Goal: Information Seeking & Learning: Find specific fact

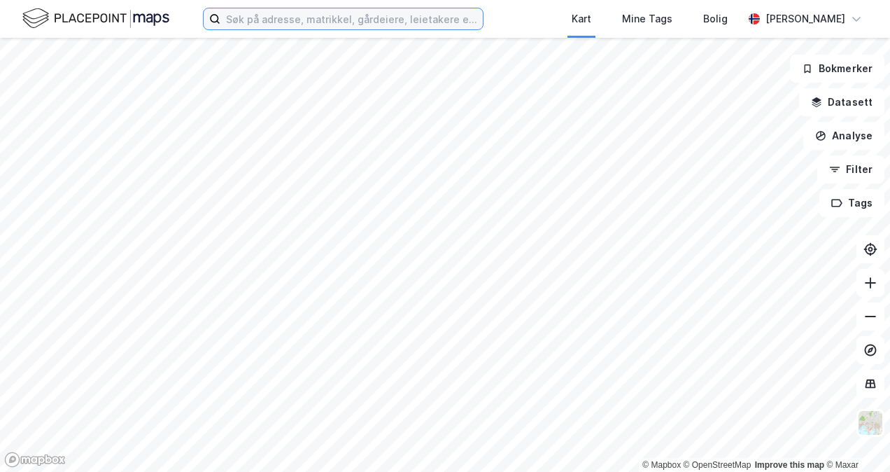
click at [293, 11] on input at bounding box center [351, 18] width 262 height 21
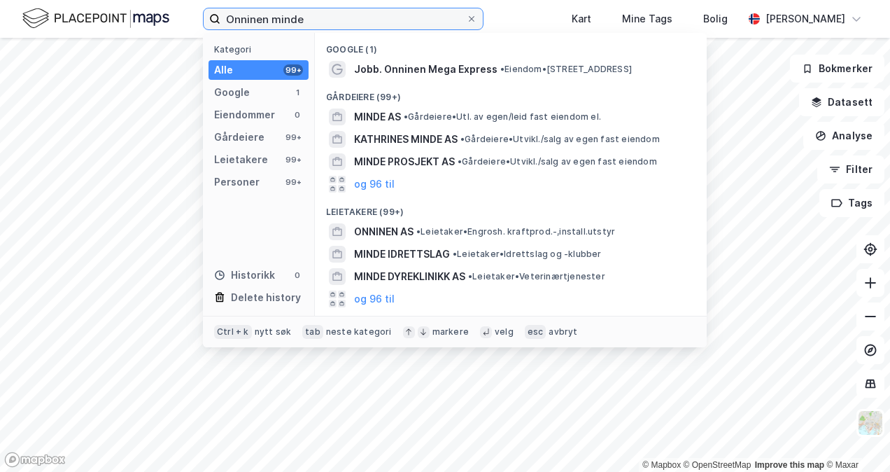
click at [326, 9] on input "Onninen minde" at bounding box center [343, 18] width 246 height 21
drag, startPoint x: 307, startPoint y: 20, endPoint x: 274, endPoint y: 17, distance: 33.0
click at [274, 17] on input "Onninen minde" at bounding box center [343, 18] width 246 height 21
type input "Onninen Minde"
click at [311, 26] on input "Onninen Minde" at bounding box center [343, 18] width 246 height 21
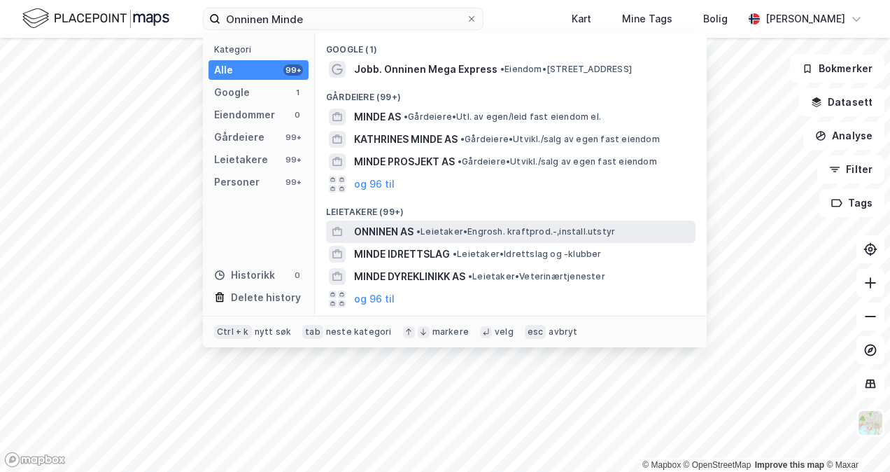
click at [390, 230] on span "ONNINEN AS" at bounding box center [383, 231] width 59 height 17
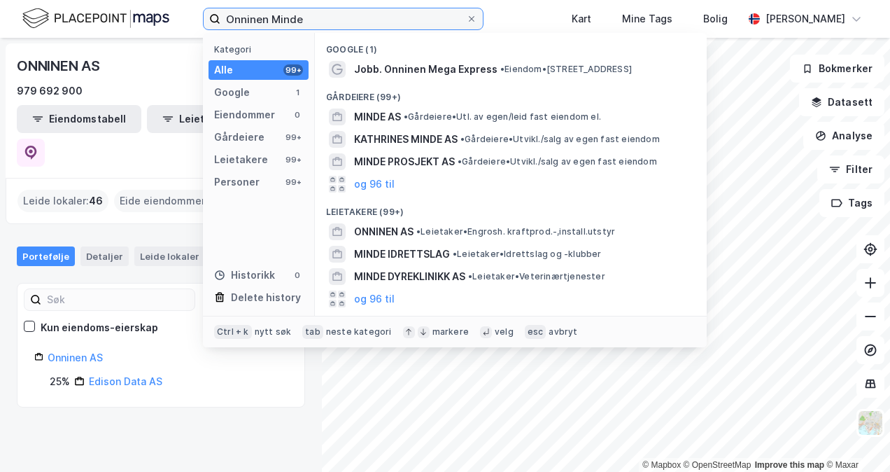
drag, startPoint x: 305, startPoint y: 18, endPoint x: 161, endPoint y: 18, distance: 144.2
click at [161, 18] on div "Onninen Minde Kategori Alle 99+ Google 1 Eiendommer 0 Gårdeiere 99+ Leietakere …" at bounding box center [445, 19] width 890 height 38
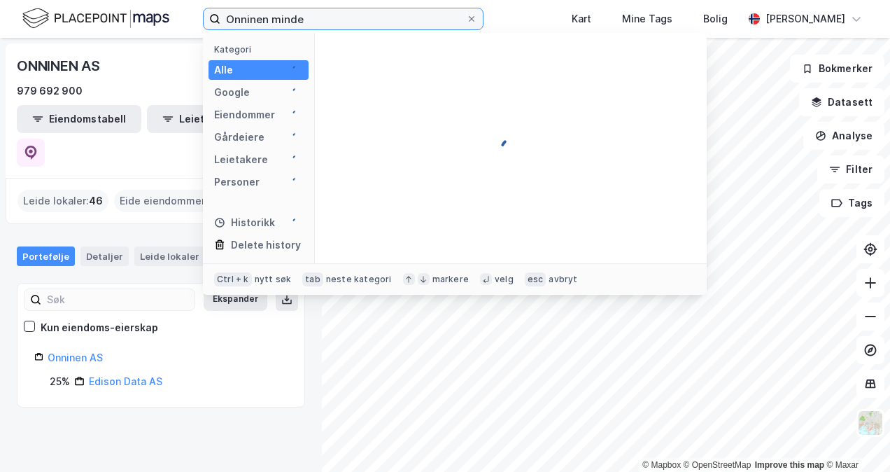
type input "Onninen minde"
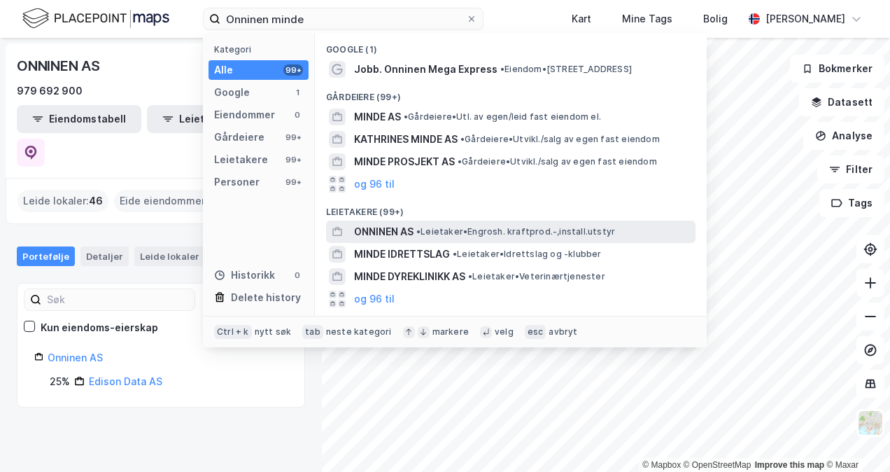
click at [395, 226] on span "ONNINEN AS" at bounding box center [383, 231] width 59 height 17
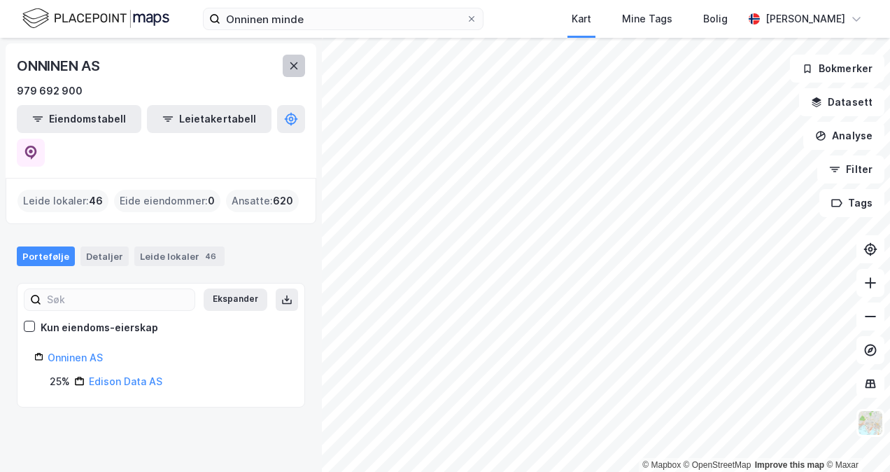
click at [294, 66] on icon at bounding box center [294, 65] width 8 height 7
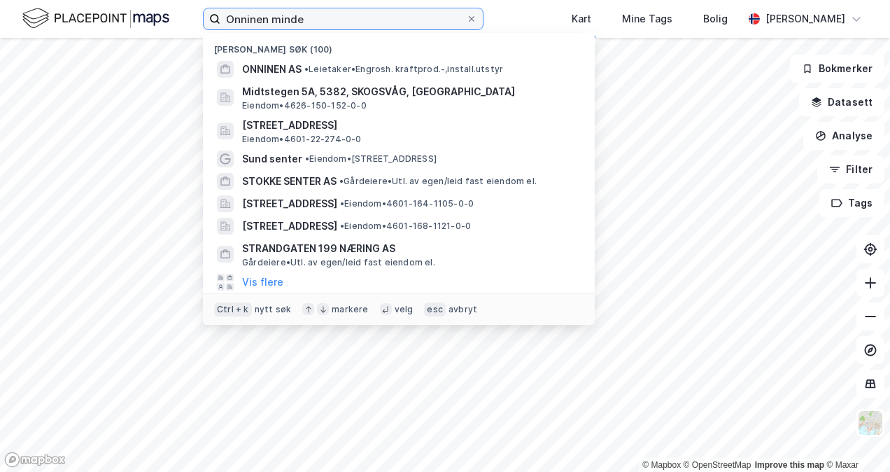
drag, startPoint x: 311, startPoint y: 18, endPoint x: 209, endPoint y: 16, distance: 102.2
click at [209, 16] on label "Onninen minde" at bounding box center [343, 19] width 281 height 22
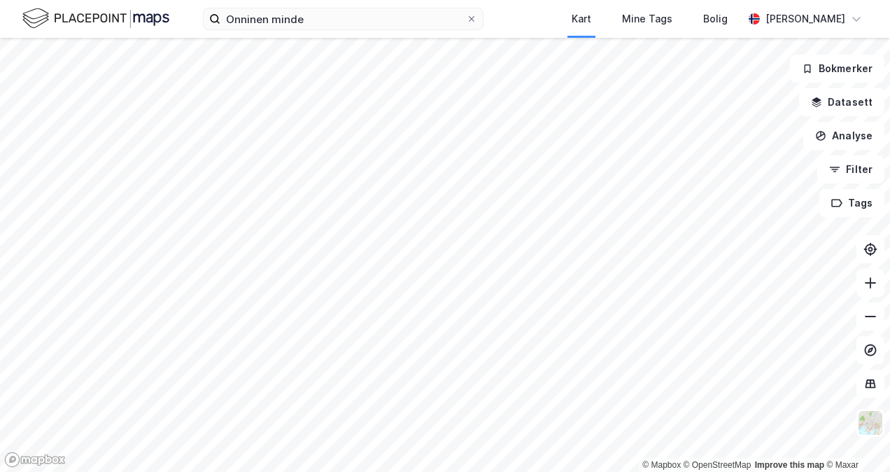
click at [188, 17] on div "Onninen minde Kart Mine Tags Bolig [PERSON_NAME]" at bounding box center [445, 19] width 890 height 38
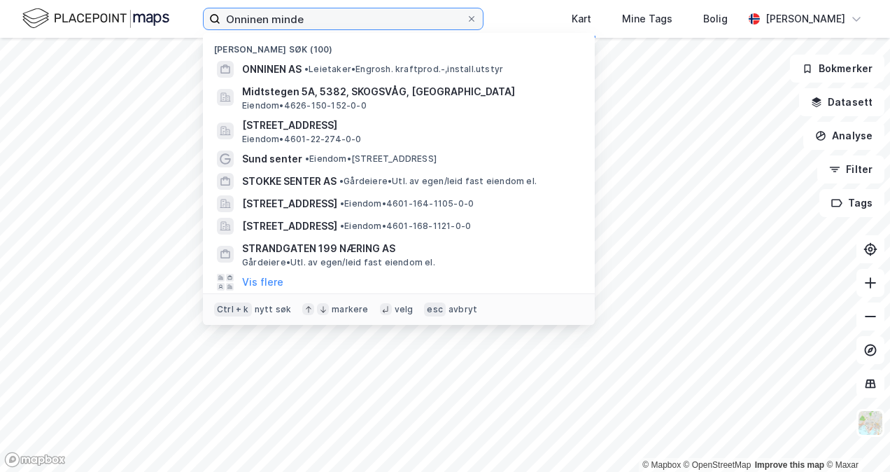
drag, startPoint x: 319, startPoint y: 15, endPoint x: 223, endPoint y: 11, distance: 95.9
click at [223, 11] on input "Onninen minde" at bounding box center [343, 18] width 246 height 21
paste input "[STREET_ADDRESS]"
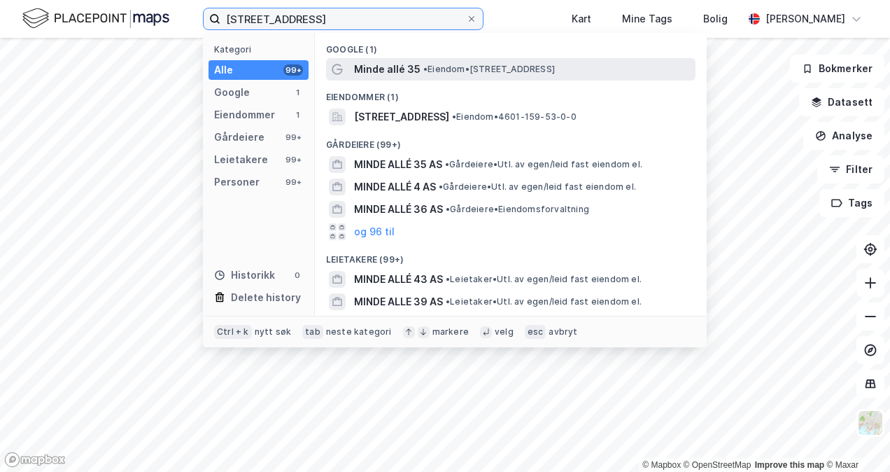
type input "[STREET_ADDRESS]"
click at [385, 69] on span "Minde allé 35" at bounding box center [387, 69] width 66 height 17
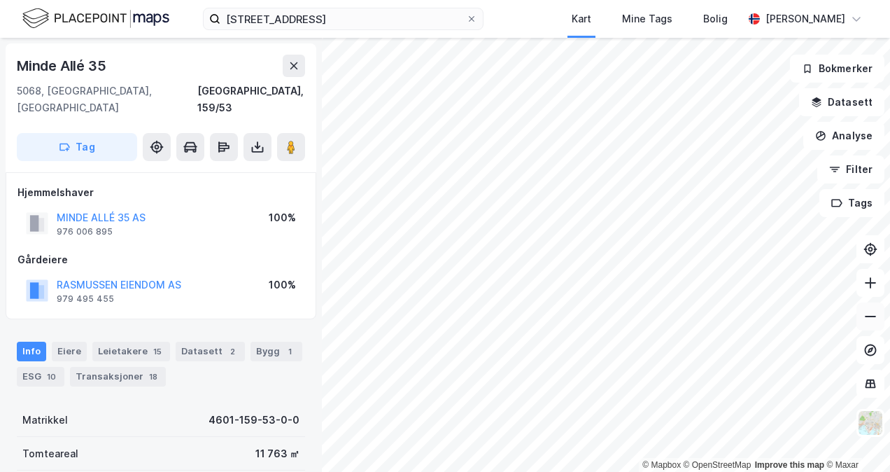
click at [868, 309] on icon at bounding box center [871, 316] width 14 height 14
click at [868, 324] on button at bounding box center [871, 316] width 28 height 28
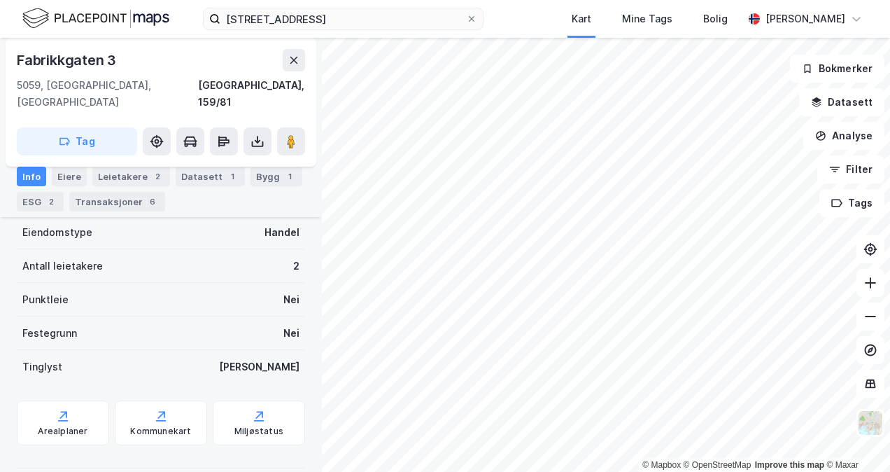
scroll to position [356, 0]
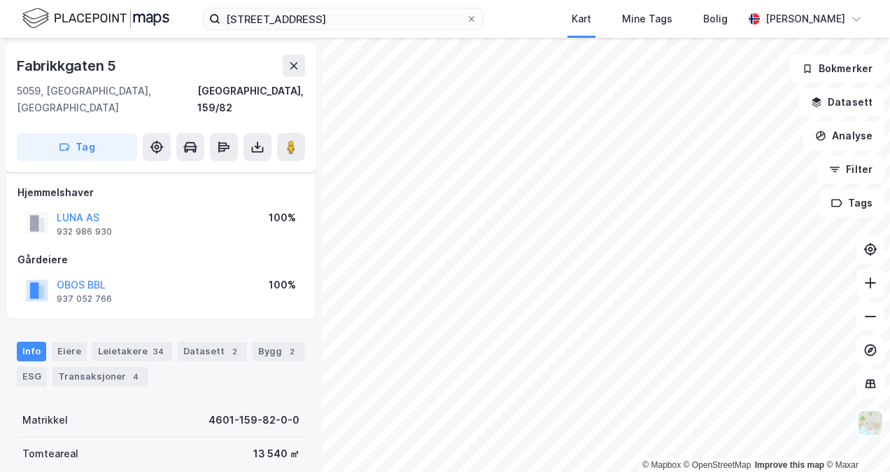
scroll to position [70, 0]
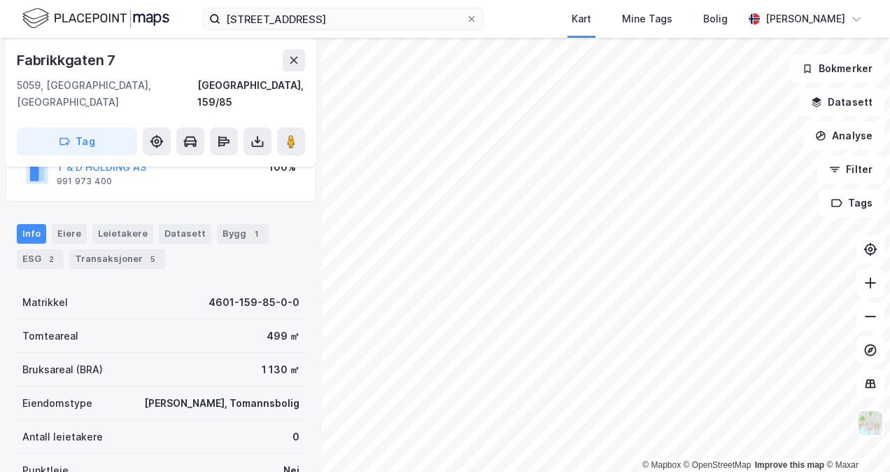
scroll to position [9, 0]
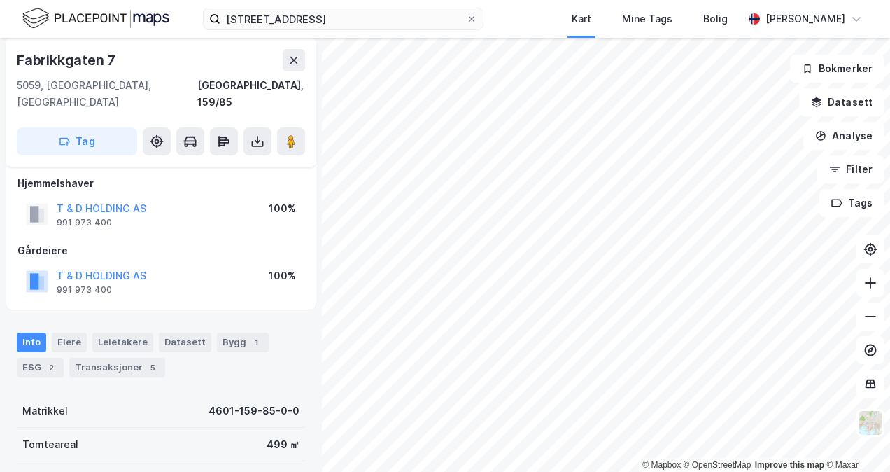
scroll to position [9, 0]
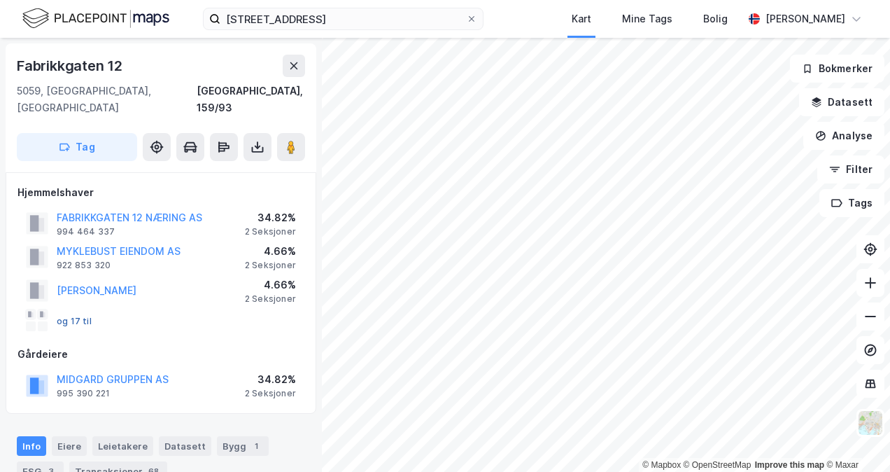
click at [0, 0] on button "og 17 til" at bounding box center [0, 0] width 0 height 0
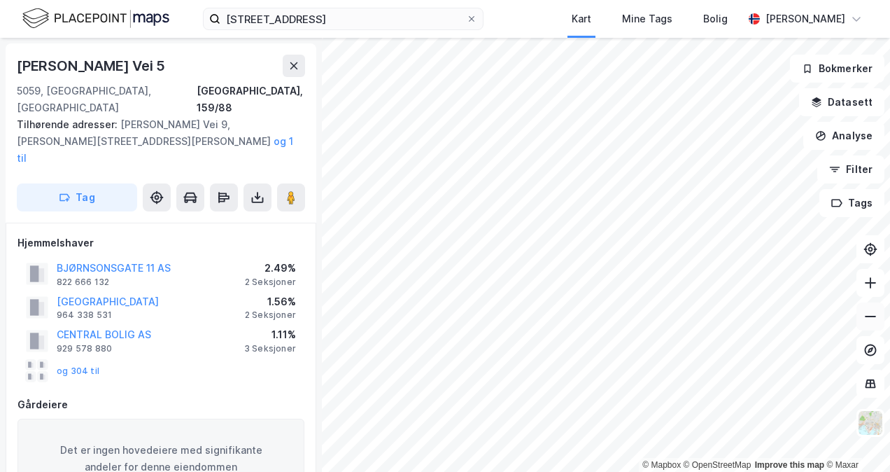
click at [869, 318] on icon at bounding box center [871, 316] width 14 height 14
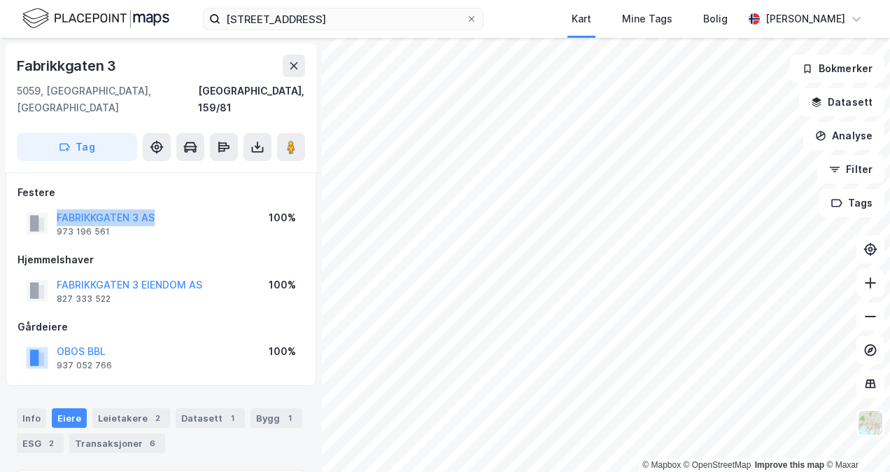
drag, startPoint x: 171, startPoint y: 200, endPoint x: 55, endPoint y: 206, distance: 115.6
click at [55, 206] on div "FABRIKKGATEN 3 AS 973 196 561 100%" at bounding box center [160, 223] width 287 height 34
copy button "FABRIKKGATEN 3 AS"
click at [867, 323] on button at bounding box center [871, 316] width 28 height 28
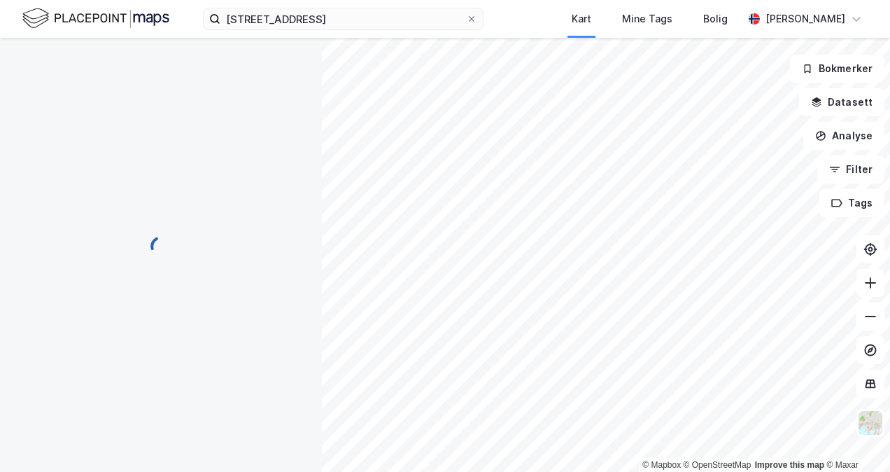
scroll to position [1, 0]
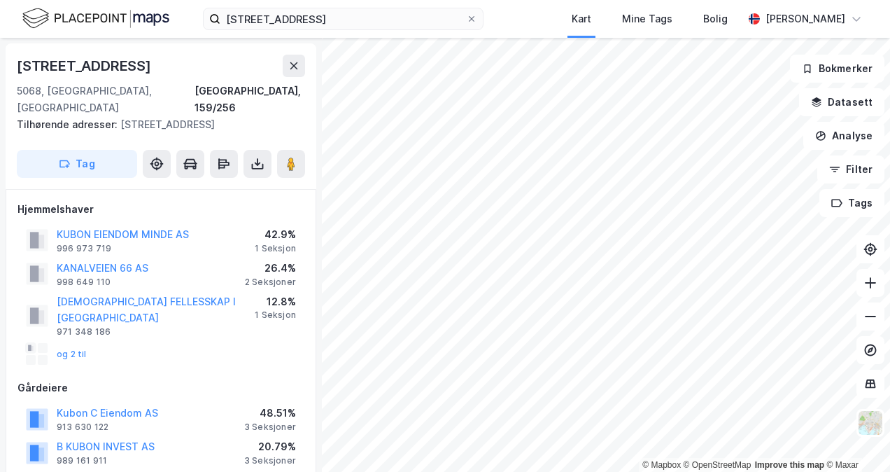
scroll to position [1, 0]
click at [0, 0] on button "og 2 til" at bounding box center [0, 0] width 0 height 0
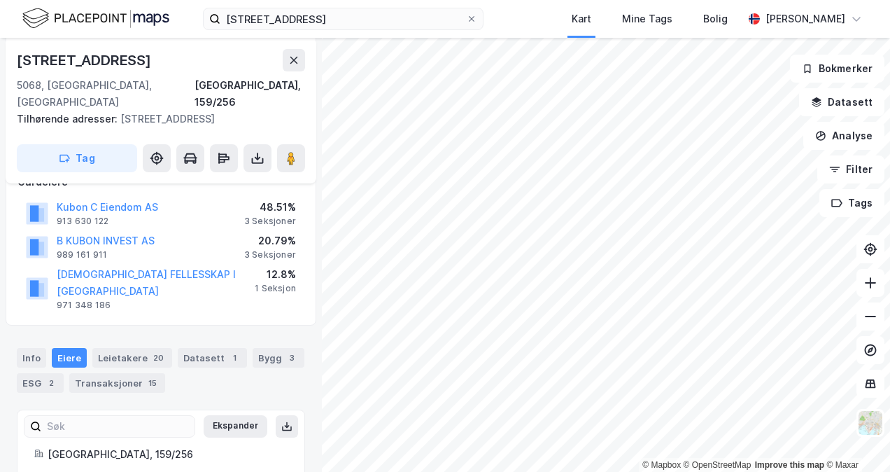
scroll to position [73, 0]
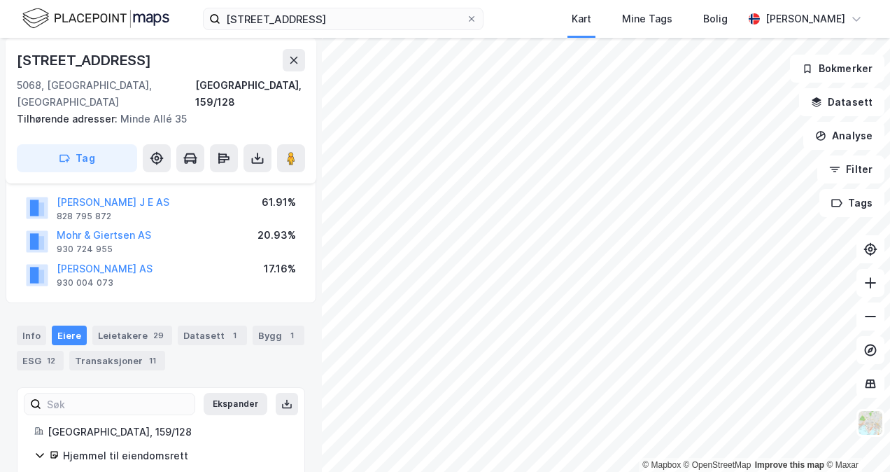
scroll to position [204, 0]
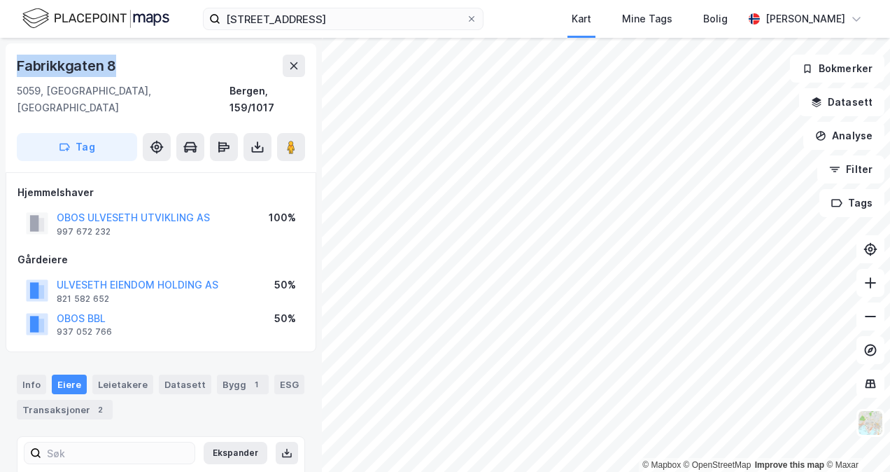
drag, startPoint x: 128, startPoint y: 52, endPoint x: 10, endPoint y: 53, distance: 117.6
click at [10, 53] on div "[STREET_ADDRESS]" at bounding box center [161, 107] width 311 height 129
copy div "Fabrikkgaten 8"
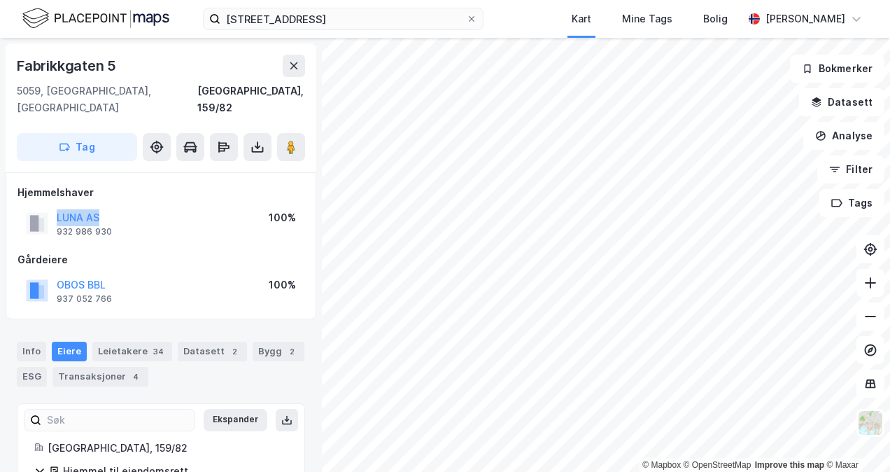
drag, startPoint x: 129, startPoint y: 200, endPoint x: 50, endPoint y: 196, distance: 79.2
click at [50, 206] on div "LUNA AS 932 986 930 100%" at bounding box center [160, 223] width 287 height 34
copy button "LUNA AS"
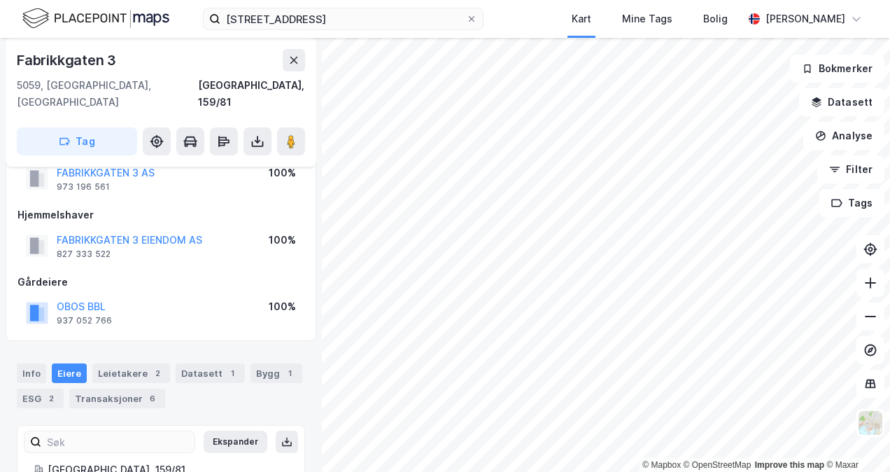
scroll to position [41, 0]
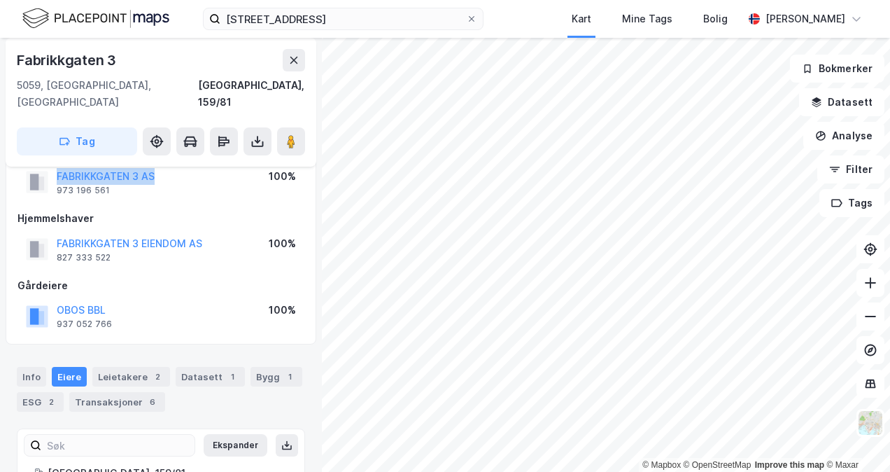
drag, startPoint x: 174, startPoint y: 157, endPoint x: 48, endPoint y: 159, distance: 126.0
click at [48, 165] on div "FABRIKKGATEN 3 AS 973 196 561 100%" at bounding box center [160, 182] width 287 height 34
copy button "FABRIKKGATEN 3 AS"
